Goal: Task Accomplishment & Management: Manage account settings

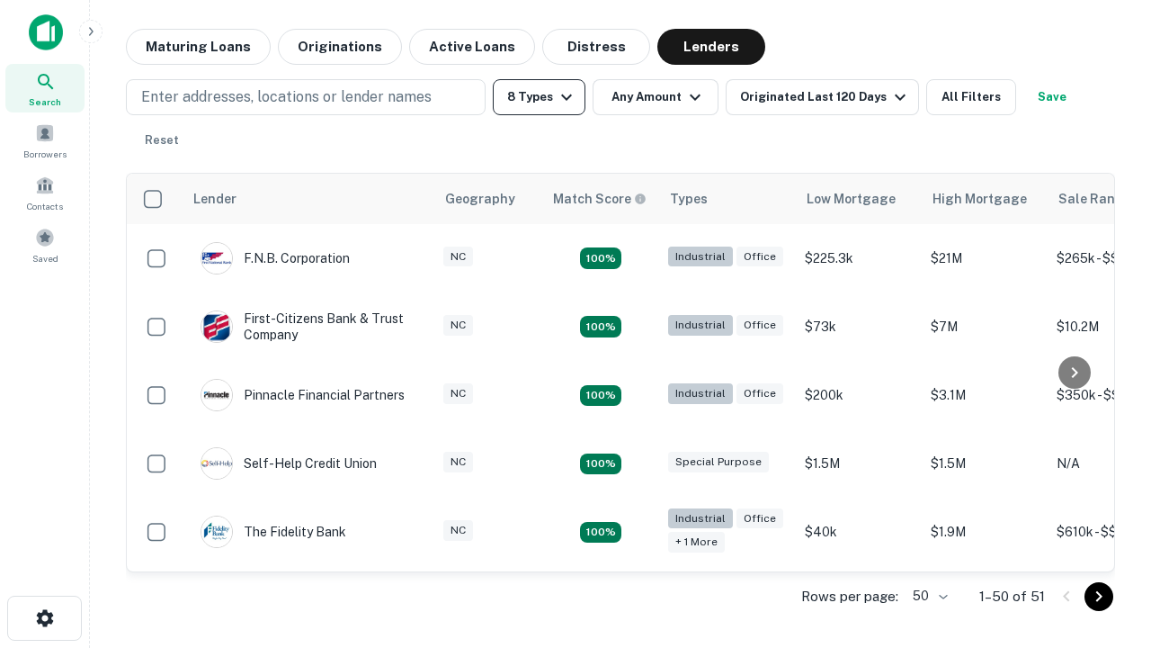
click at [539, 97] on button "8 Types" at bounding box center [539, 97] width 93 height 36
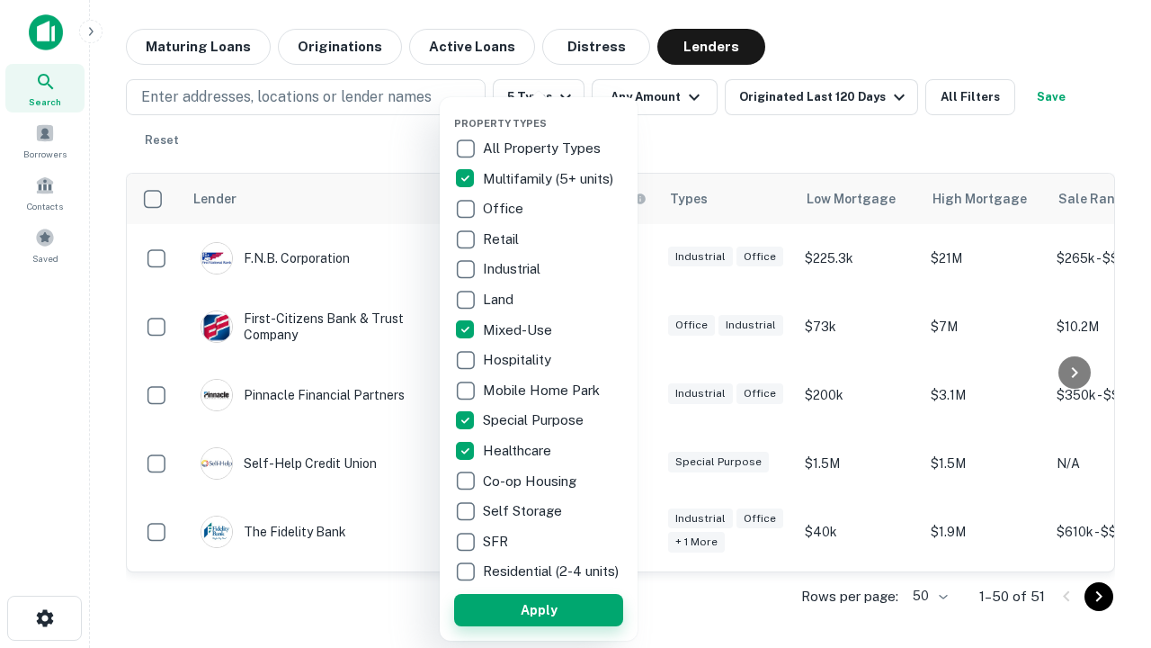
click at [539, 609] on button "Apply" at bounding box center [538, 610] width 169 height 32
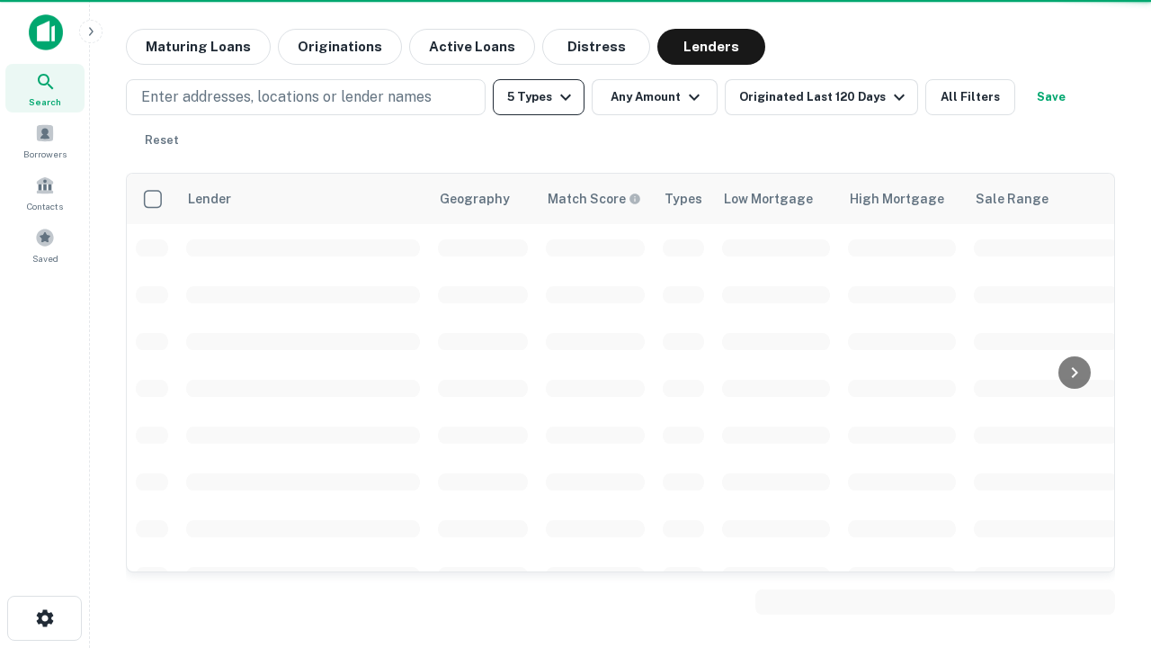
click at [539, 97] on button "5 Types" at bounding box center [539, 97] width 92 height 36
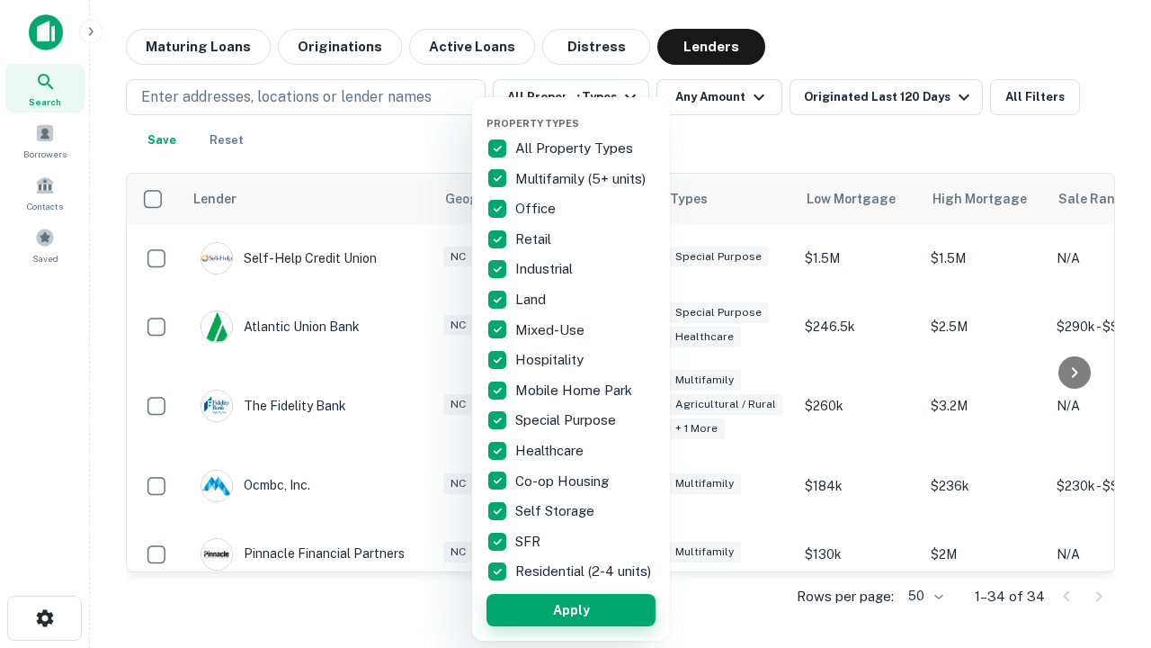
click at [571, 609] on button "Apply" at bounding box center [571, 610] width 169 height 32
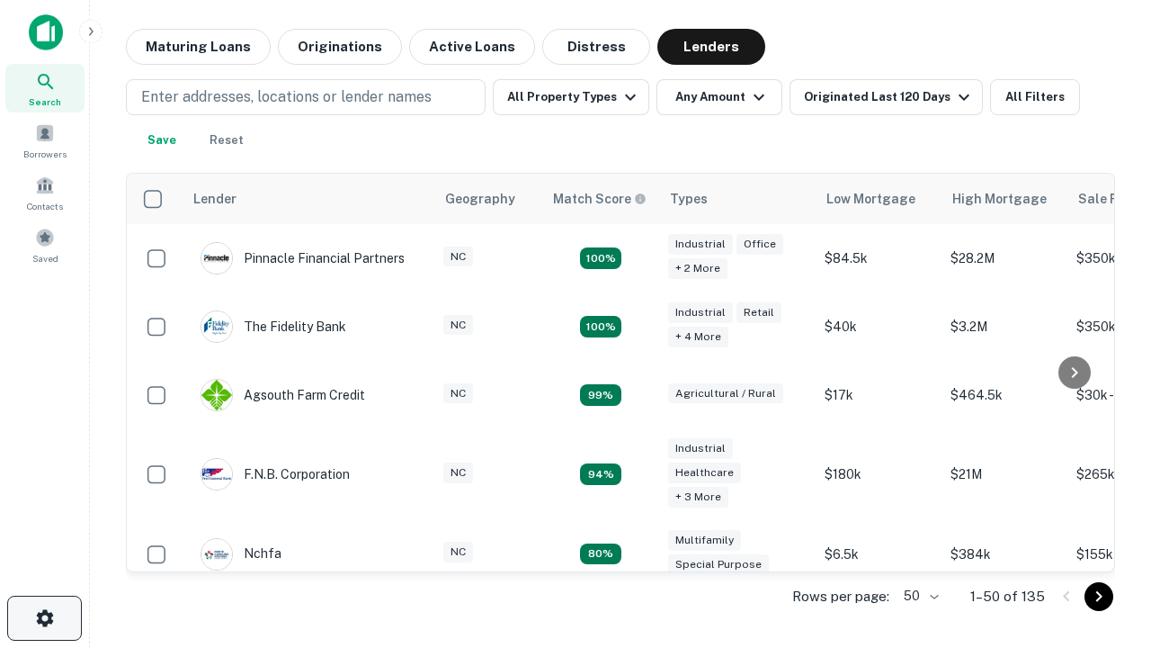
click at [44, 618] on icon "button" at bounding box center [45, 618] width 22 height 22
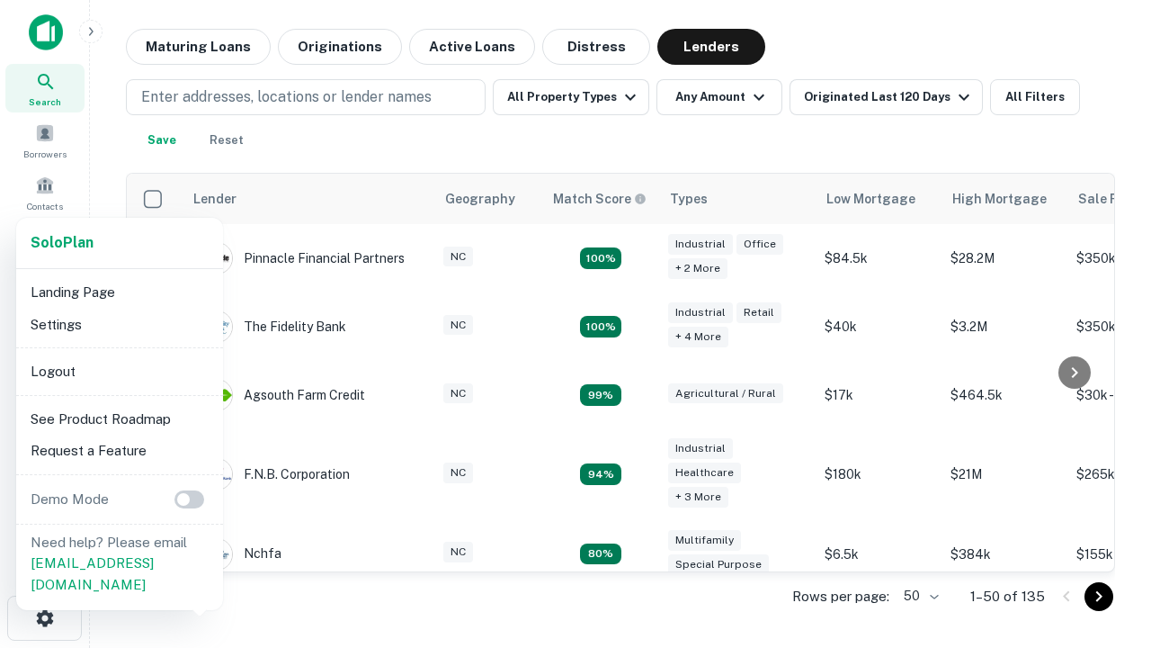
click at [119, 371] on li "Logout" at bounding box center [119, 371] width 192 height 32
